Goal: Task Accomplishment & Management: Use online tool/utility

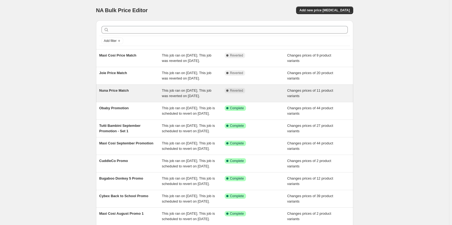
drag, startPoint x: 160, startPoint y: 101, endPoint x: 130, endPoint y: 105, distance: 30.3
click at [130, 99] on div "Nuna Price Match" at bounding box center [130, 93] width 63 height 11
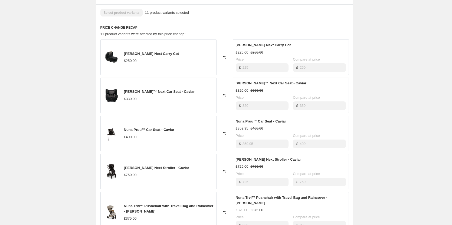
scroll to position [189, 0]
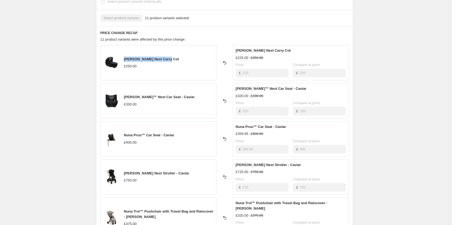
drag, startPoint x: 168, startPoint y: 60, endPoint x: 124, endPoint y: 61, distance: 43.6
click at [124, 61] on div "Nuna [PERSON_NAME] Next Carry Cot £250.00" at bounding box center [158, 62] width 116 height 35
copy span "[PERSON_NAME] Next Carry Cot"
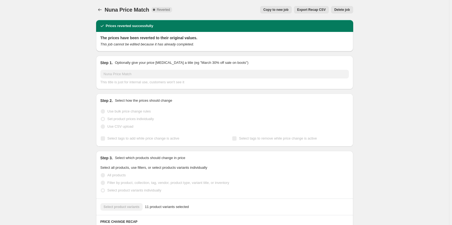
scroll to position [0, 0]
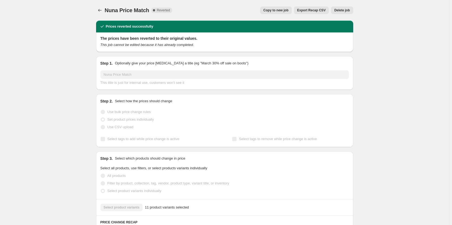
click at [343, 11] on span "Delete job" at bounding box center [341, 10] width 15 height 4
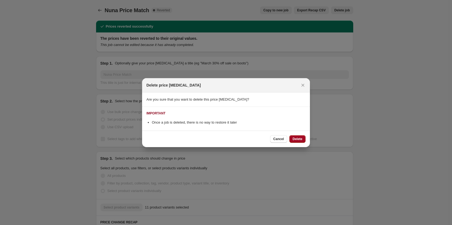
click at [299, 142] on button "Delete" at bounding box center [297, 139] width 16 height 8
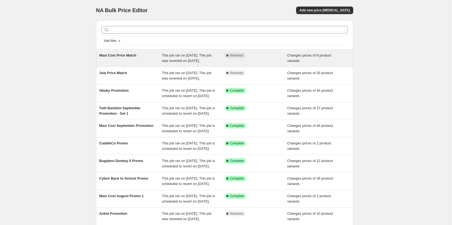
click at [177, 63] on span "This job ran on [DATE]. This job was reverted on [DATE]." at bounding box center [187, 57] width 50 height 9
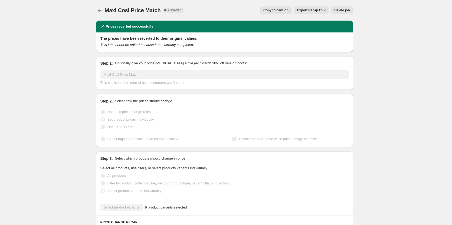
click at [279, 5] on div "Maxi Cosi Price Match. This page is ready Maxi Cosi Price Match Complete Revert…" at bounding box center [224, 10] width 257 height 21
click at [279, 7] on button "Copy to new job" at bounding box center [276, 10] width 32 height 8
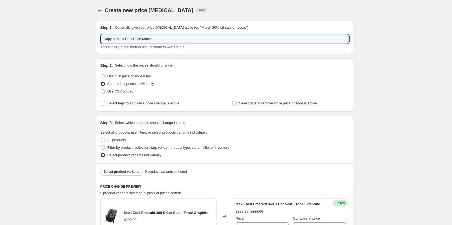
drag, startPoint x: 118, startPoint y: 38, endPoint x: 71, endPoint y: 38, distance: 46.6
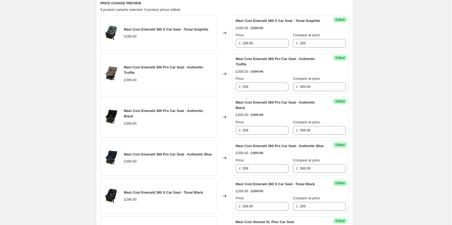
scroll to position [135, 0]
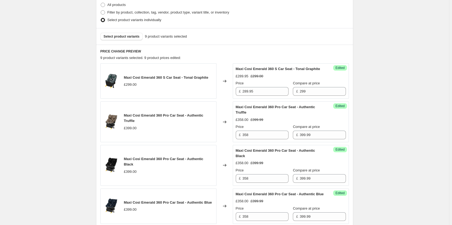
type input "Maxi Cosi Price Match"
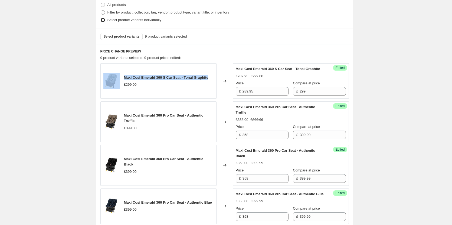
drag, startPoint x: 208, startPoint y: 80, endPoint x: 119, endPoint y: 83, distance: 89.1
click at [119, 83] on div "Maxi Cosi Emerald 360 S Car Seat - Tonal Graphite £299.00" at bounding box center [158, 80] width 116 height 35
copy div "Maxi Cosi Emerald 360 S Car Seat - Tonal Graphite"
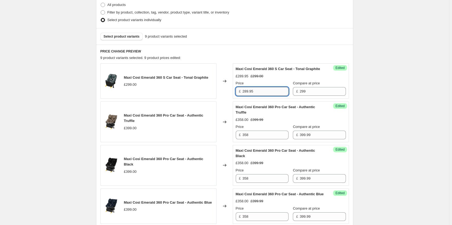
click at [262, 96] on input "289.95" at bounding box center [266, 91] width 46 height 9
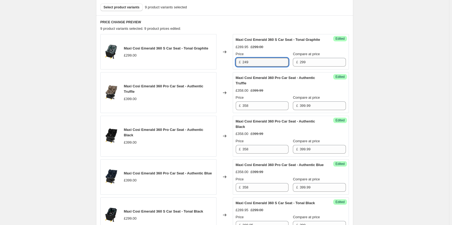
scroll to position [298, 0]
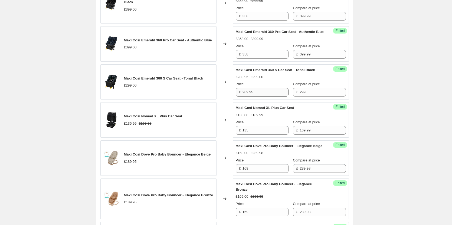
type input "249"
click at [260, 97] on input "289.95" at bounding box center [266, 92] width 46 height 9
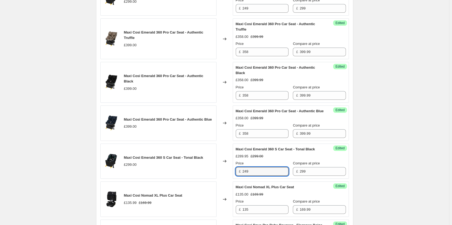
scroll to position [217, 0]
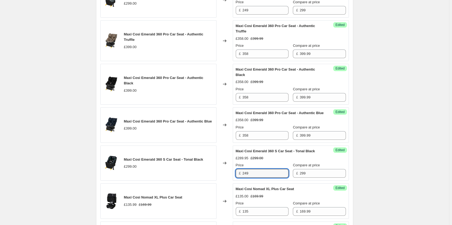
type input "249"
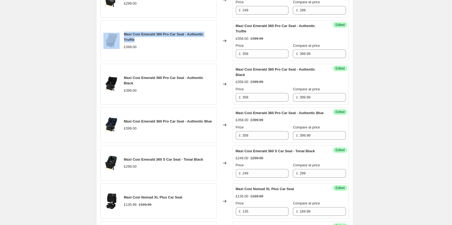
drag, startPoint x: 137, startPoint y: 46, endPoint x: 122, endPoint y: 41, distance: 16.0
click at [122, 41] on div "Maxi Cosi Emerald 360 Pro Car Seat - Authentic Truffle £399.00" at bounding box center [158, 40] width 116 height 41
copy div "Maxi Cosi Emerald 360 Pro Car Seat - Authentic Truffle"
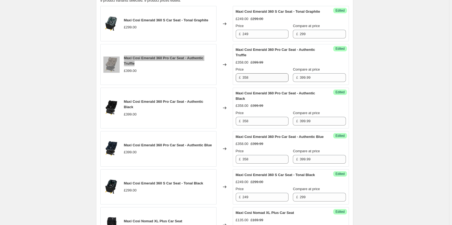
scroll to position [162, 0]
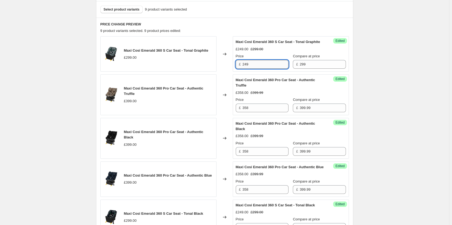
click at [259, 68] on input "249" at bounding box center [266, 64] width 46 height 9
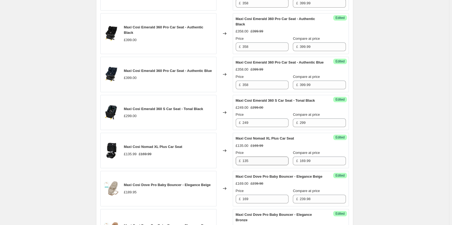
scroll to position [271, 0]
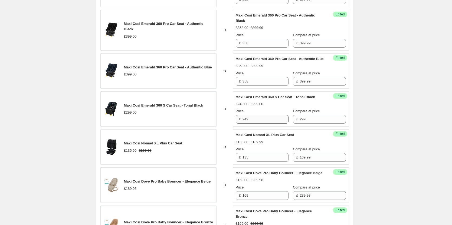
type input "248.95"
click at [266, 124] on input "249" at bounding box center [266, 119] width 46 height 9
paste input "8.95"
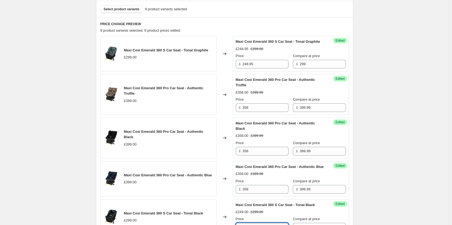
scroll to position [162, 0]
type input "248.95"
drag, startPoint x: 141, startPoint y: 97, endPoint x: 124, endPoint y: 92, distance: 18.2
click at [124, 92] on div "Maxi Cosi Emerald 360 Pro Car Seat - Authentic Truffle £399.00" at bounding box center [158, 94] width 116 height 41
copy span "Maxi Cosi Emerald 360 Pro Car Seat - Authentic Truffle"
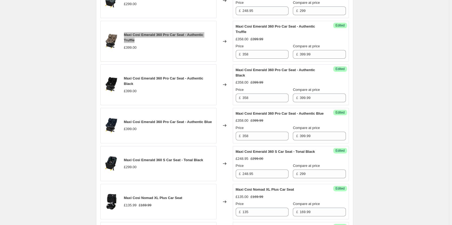
scroll to position [217, 0]
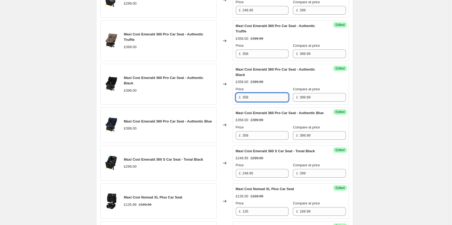
click at [257, 102] on input "358" at bounding box center [266, 97] width 46 height 9
type input "360"
click at [267, 140] on input "358" at bounding box center [266, 135] width 46 height 9
paste input "60"
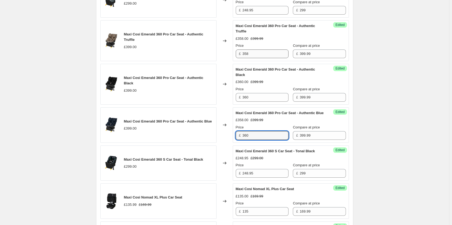
type input "360"
click at [261, 58] on input "358" at bounding box center [266, 54] width 46 height 9
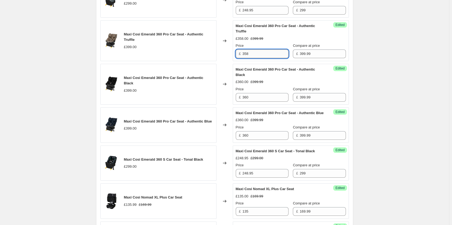
paste input "60"
type input "360"
click at [391, 92] on div "Create new price [MEDICAL_DATA]. This page is ready Create new price [MEDICAL_D…" at bounding box center [224, 113] width 449 height 661
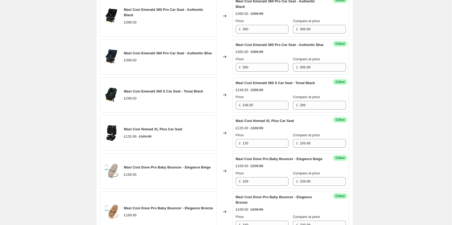
scroll to position [298, 0]
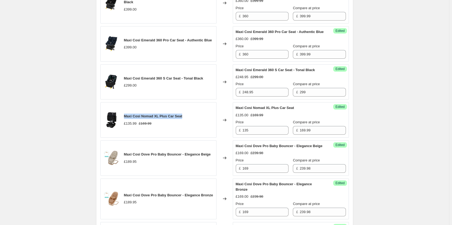
drag, startPoint x: 186, startPoint y: 127, endPoint x: 125, endPoint y: 125, distance: 60.6
click at [125, 125] on div "Maxi Cosi Nomad XL Plus Car Seat £135.99 £169.99" at bounding box center [158, 119] width 116 height 35
copy span "Maxi Cosi Nomad XL Plus Car Seat"
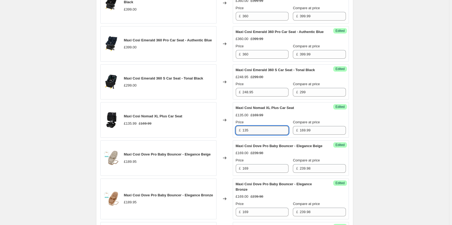
click at [256, 135] on input "135" at bounding box center [266, 130] width 46 height 9
type input "127.95"
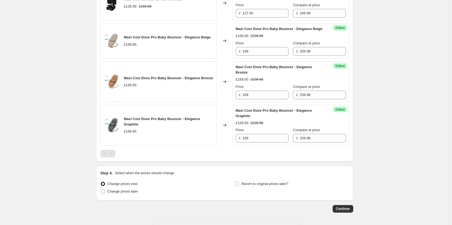
scroll to position [406, 0]
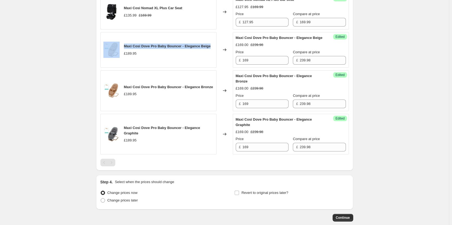
drag, startPoint x: 212, startPoint y: 60, endPoint x: 123, endPoint y: 61, distance: 89.3
click at [123, 61] on div "Maxi Cosi Dove Pro Baby Bouncer - Elegance Beige £189.95" at bounding box center [158, 49] width 116 height 35
copy div "Maxi Cosi Dove Pro Baby Bouncer - Elegance Beige"
drag, startPoint x: 212, startPoint y: 103, endPoint x: 199, endPoint y: 104, distance: 12.5
click at [199, 104] on div "Maxi Cosi Dove Pro Baby Bouncer - Elegance Bronze £189.95" at bounding box center [158, 90] width 116 height 41
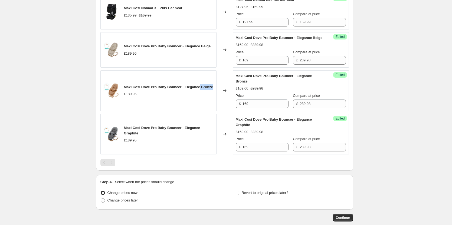
copy span "Bronze"
drag, startPoint x: 215, startPoint y: 147, endPoint x: 201, endPoint y: 148, distance: 14.4
click at [201, 148] on div "Maxi Cosi Dove Pro Baby Bouncer - Elegance Graphite £189.95" at bounding box center [158, 134] width 116 height 41
copy span "Graphite"
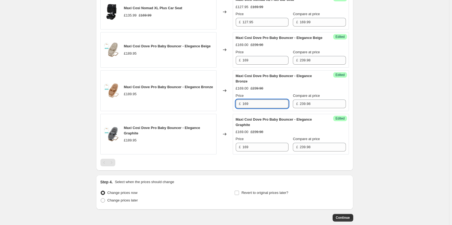
click at [264, 108] on input "169" at bounding box center [266, 104] width 46 height 9
type input "179"
click at [257, 152] on input "169" at bounding box center [266, 147] width 46 height 9
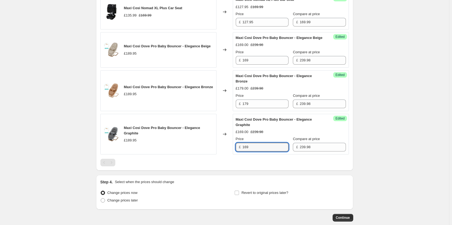
paste input "7"
type input "179"
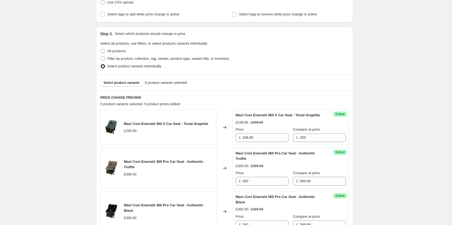
scroll to position [54, 0]
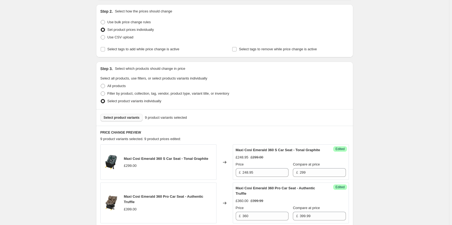
click at [122, 120] on button "Select product variants" at bounding box center [121, 118] width 42 height 8
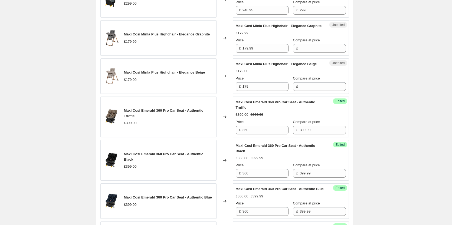
scroll to position [189, 0]
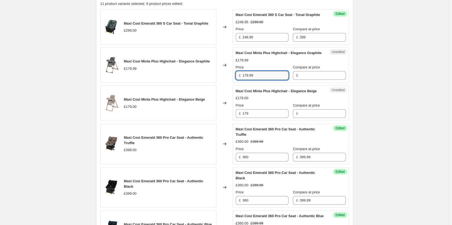
click at [261, 80] on input "179.99" at bounding box center [266, 75] width 46 height 9
click at [319, 80] on input "Compare at price" at bounding box center [323, 75] width 46 height 9
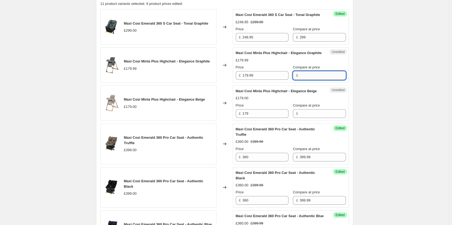
paste input "179.99"
type input "179.99"
click at [305, 121] on div "Unedited Maxi Cosi Minla Plus Highchair - Elegance Beige £179.00 Price £ 179 Co…" at bounding box center [291, 103] width 116 height 35
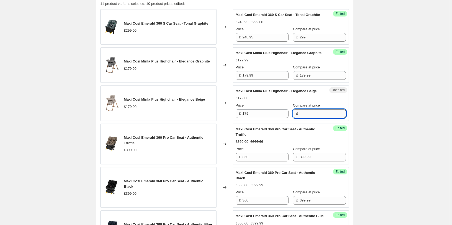
click at [303, 118] on input "Compare at price" at bounding box center [323, 113] width 46 height 9
paste input "179.99"
type input "179.99"
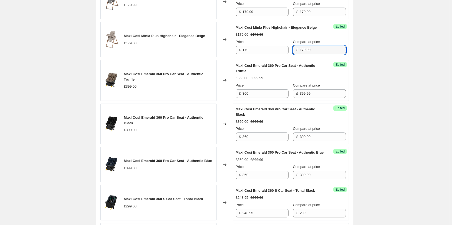
scroll to position [244, 0]
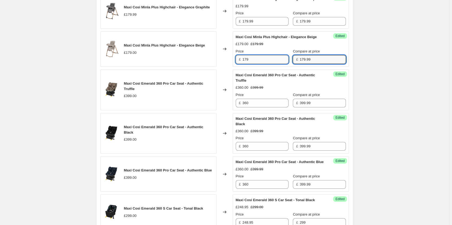
click at [263, 64] on input "179" at bounding box center [266, 59] width 46 height 9
type input "169"
click at [262, 26] on input "179.99" at bounding box center [266, 21] width 46 height 9
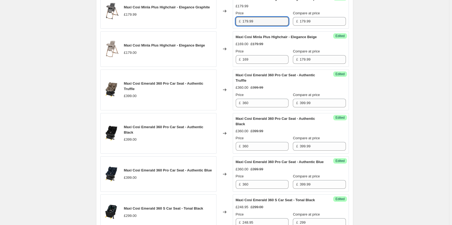
paste input "6"
type input "169"
click at [404, 54] on div "Create new price [MEDICAL_DATA]. This page is ready Create new price [MEDICAL_D…" at bounding box center [224, 124] width 449 height 737
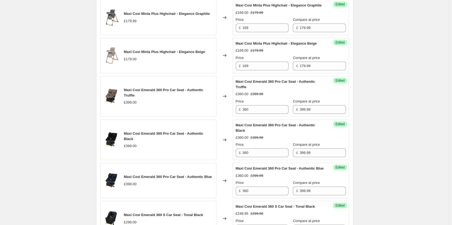
scroll to position [108, 0]
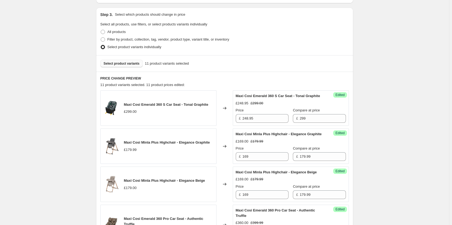
click at [124, 63] on span "Select product variants" at bounding box center [122, 63] width 36 height 4
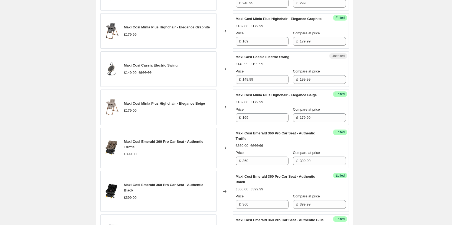
scroll to position [244, 0]
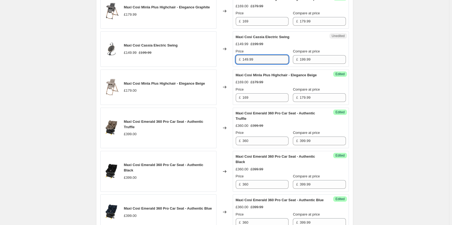
click at [261, 64] on input "149.99" at bounding box center [266, 59] width 46 height 9
click at [381, 56] on div "Create new price [MEDICAL_DATA]. This page is ready Create new price [MEDICAL_D…" at bounding box center [224, 143] width 449 height 775
click at [263, 64] on input "149" at bounding box center [266, 59] width 46 height 9
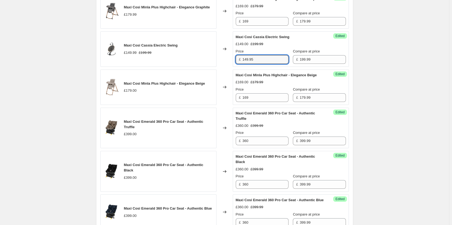
type input "149.95"
click at [389, 66] on div "Create new price [MEDICAL_DATA]. This page is ready Create new price [MEDICAL_D…" at bounding box center [224, 143] width 449 height 775
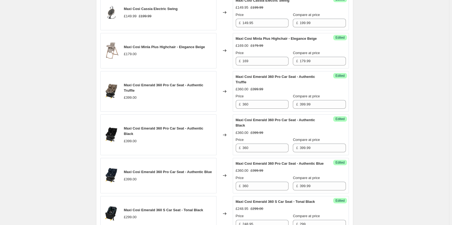
scroll to position [271, 0]
